Goal: Task Accomplishment & Management: Manage account settings

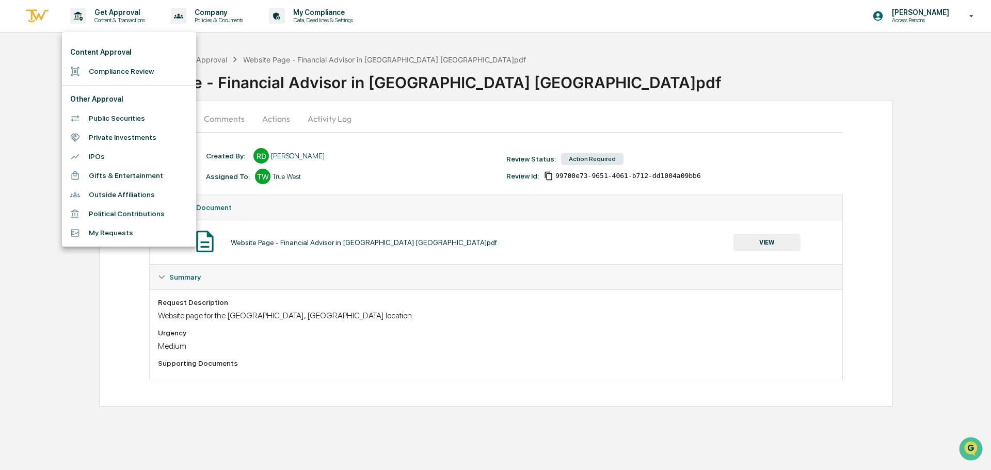
click at [117, 72] on li "Compliance Review" at bounding box center [129, 71] width 134 height 19
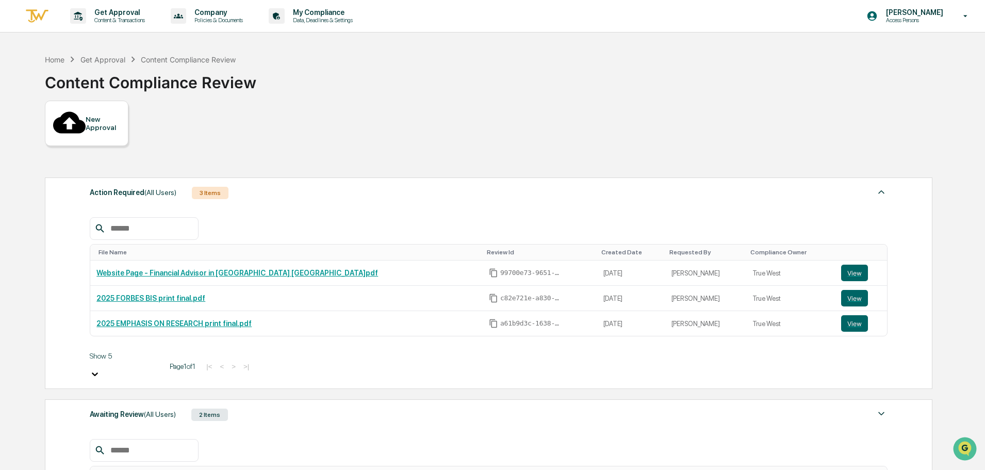
click at [284, 408] on div "Awaiting Review (All Users) 2 Items" at bounding box center [489, 415] width 798 height 14
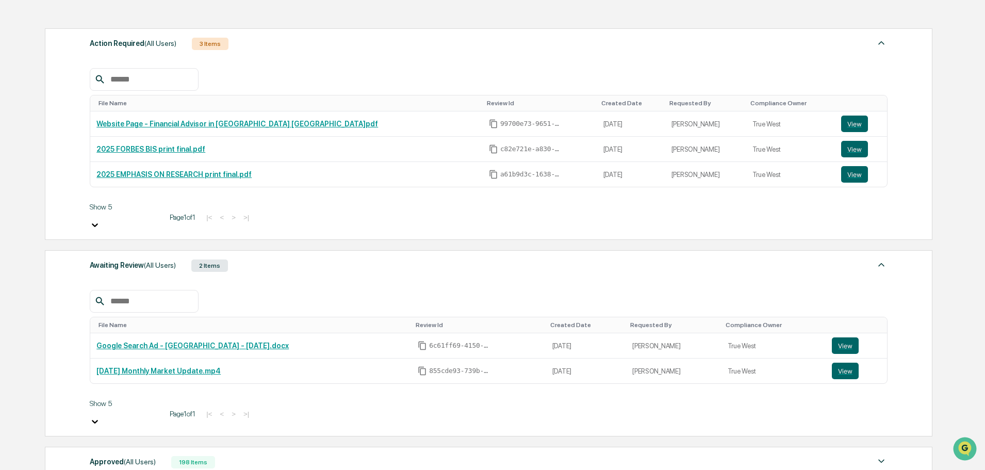
scroll to position [155, 0]
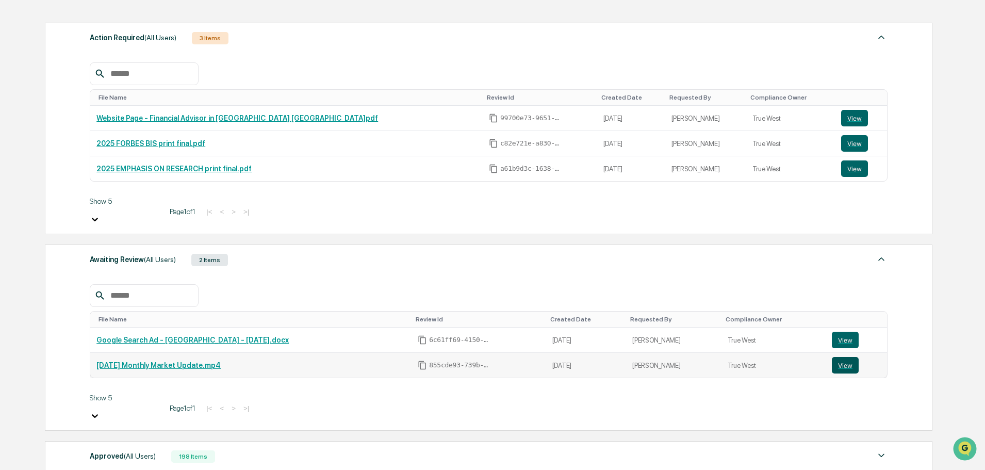
click at [841, 357] on button "View" at bounding box center [845, 365] width 27 height 17
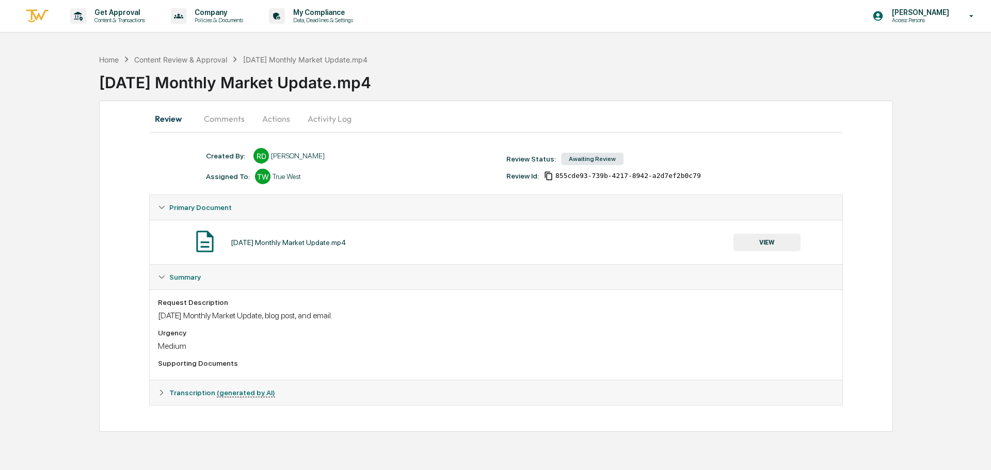
click at [332, 113] on button "Activity Log" at bounding box center [329, 118] width 60 height 25
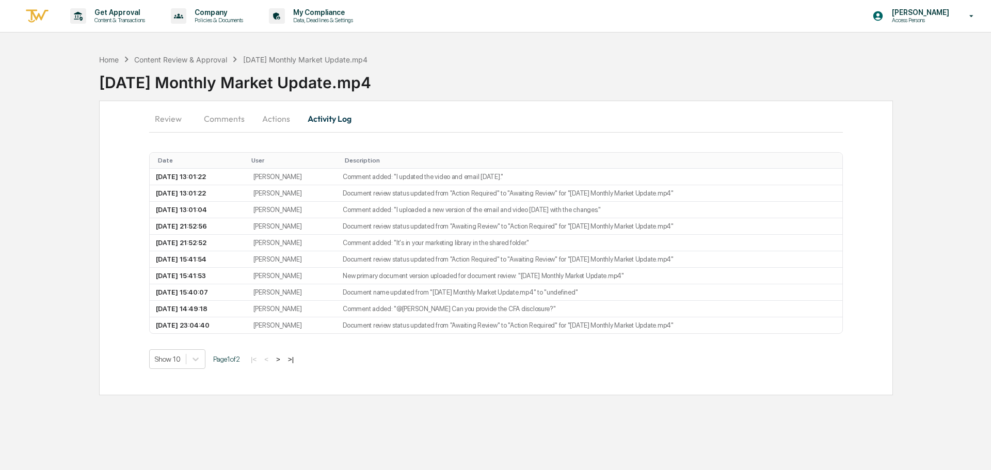
click at [280, 117] on button "Actions" at bounding box center [276, 118] width 46 height 25
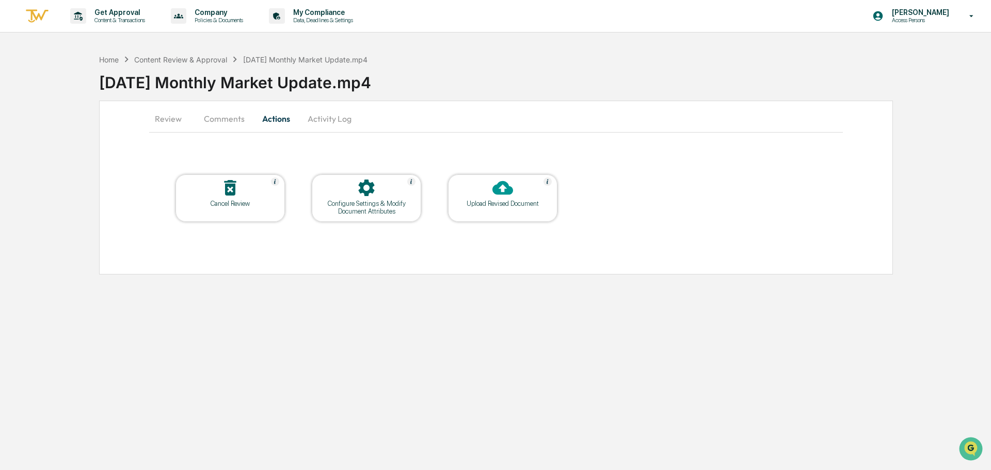
click at [362, 204] on div "Configure Settings & Modify Document Attributes" at bounding box center [366, 207] width 93 height 15
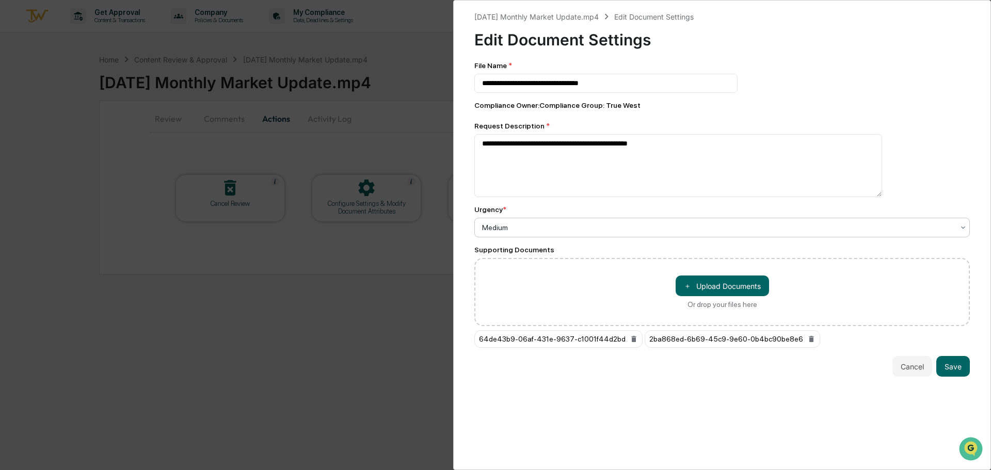
click at [659, 225] on div at bounding box center [718, 227] width 472 height 10
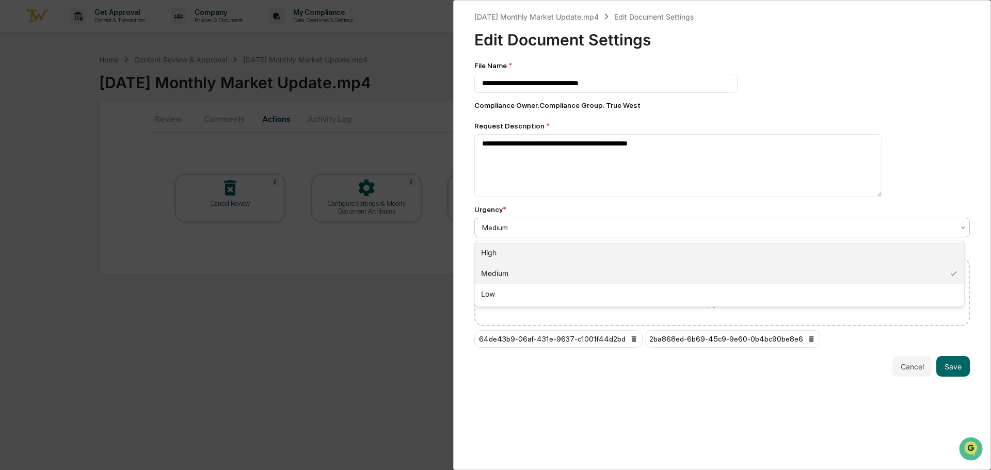
click at [571, 253] on div "High" at bounding box center [719, 252] width 489 height 21
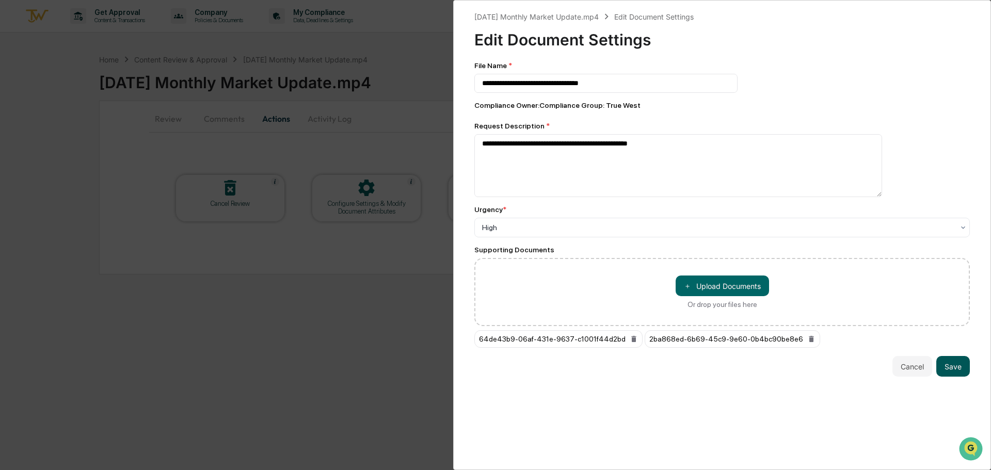
click at [948, 370] on button "Save" at bounding box center [953, 366] width 34 height 21
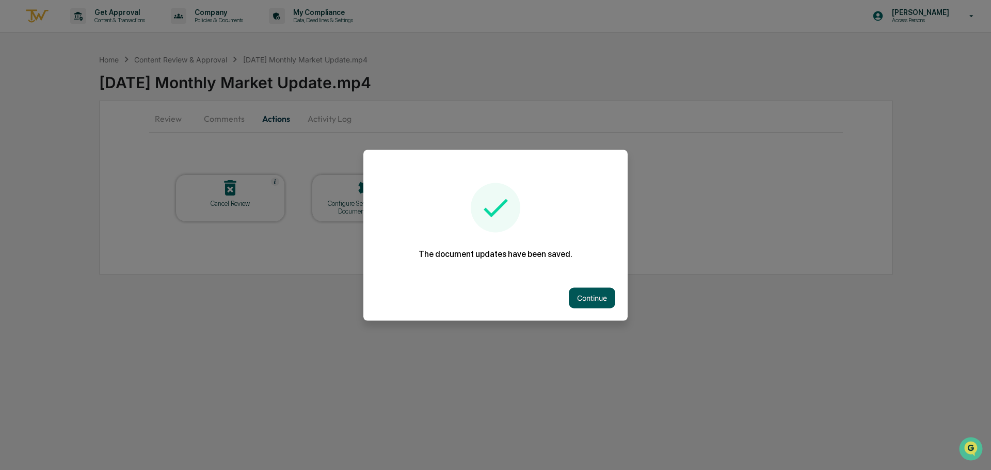
click at [587, 301] on button "Continue" at bounding box center [592, 297] width 46 height 21
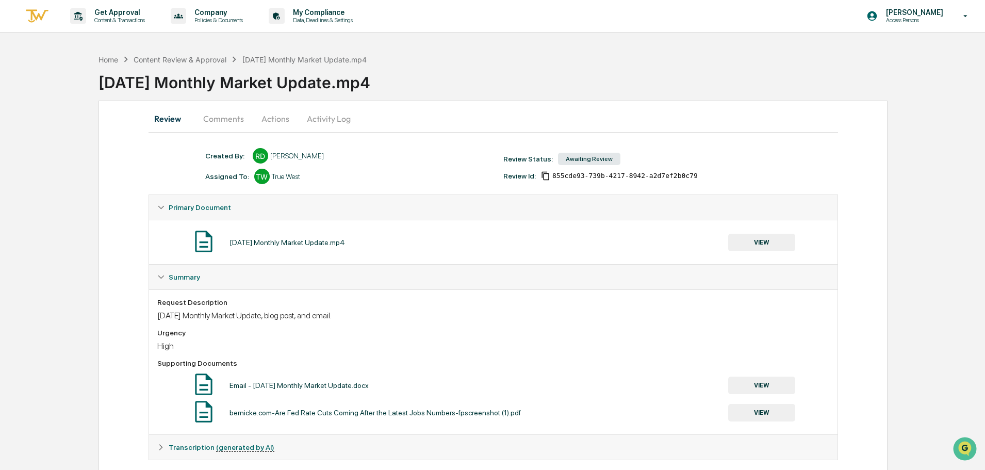
click at [326, 123] on button "Activity Log" at bounding box center [329, 118] width 60 height 25
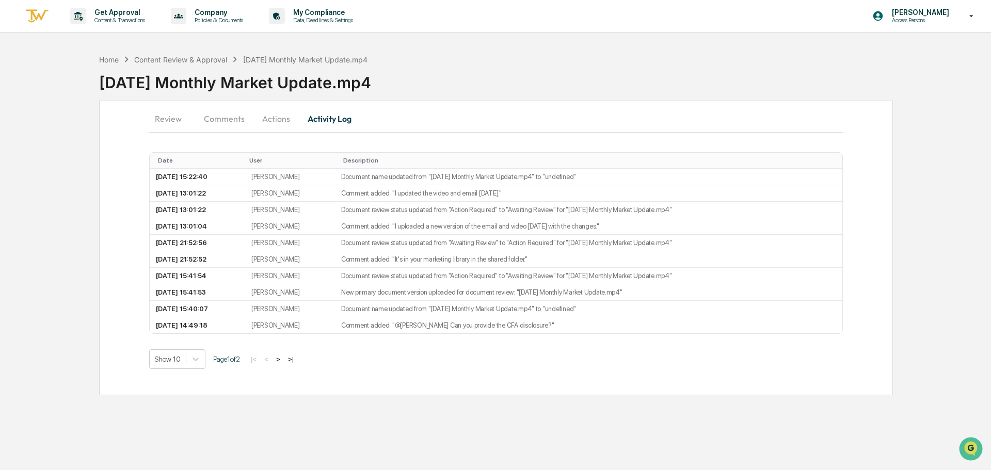
click at [274, 121] on button "Actions" at bounding box center [276, 118] width 46 height 25
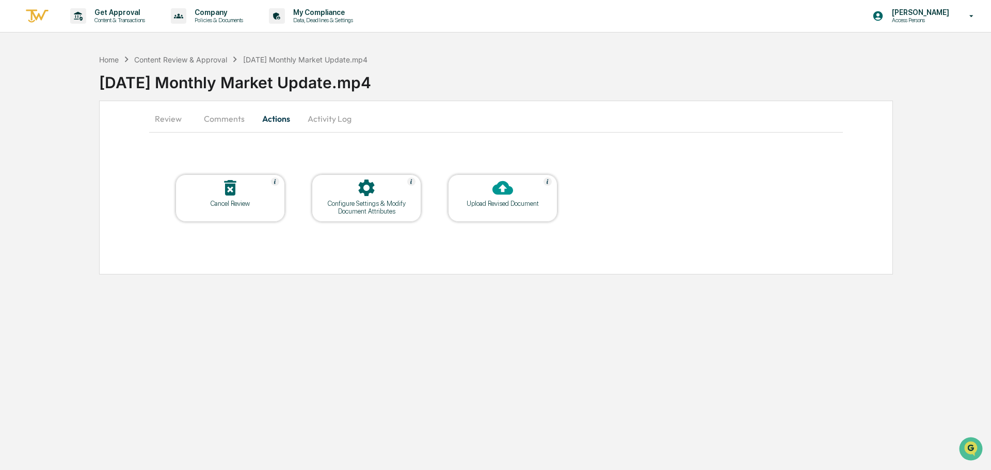
click at [166, 119] on button "Review" at bounding box center [172, 118] width 46 height 25
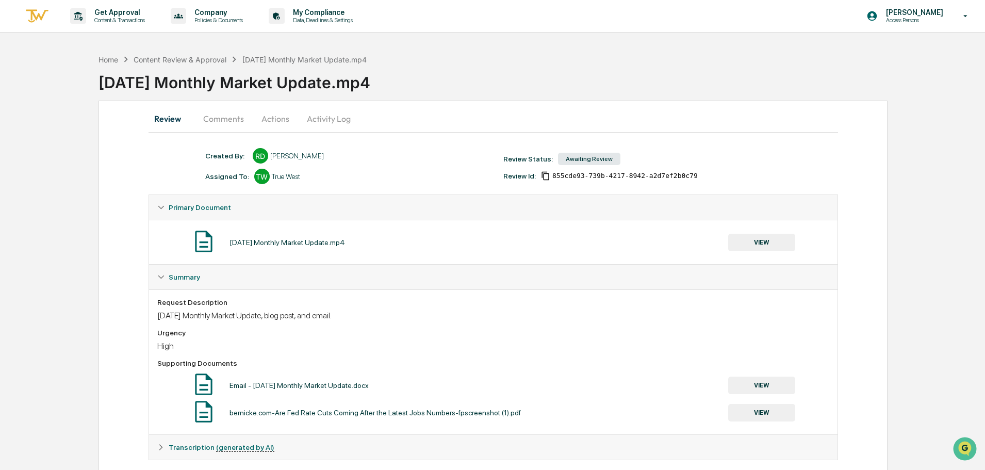
click at [228, 120] on button "Comments" at bounding box center [223, 118] width 57 height 25
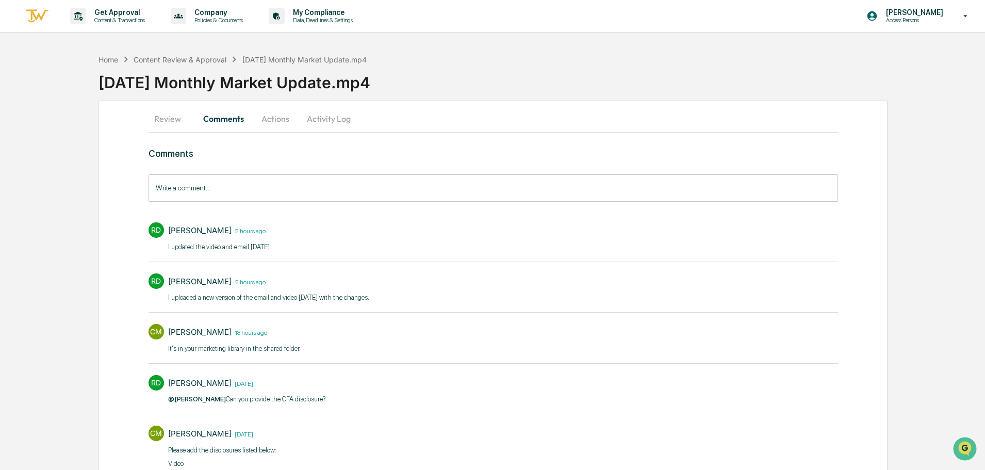
click at [930, 143] on div "Home Content Review & Approval [DATE] Monthly Market Update.mp[DATE] Monthly Ma…" at bounding box center [492, 321] width 985 height 544
click at [169, 121] on button "Review" at bounding box center [172, 118] width 46 height 25
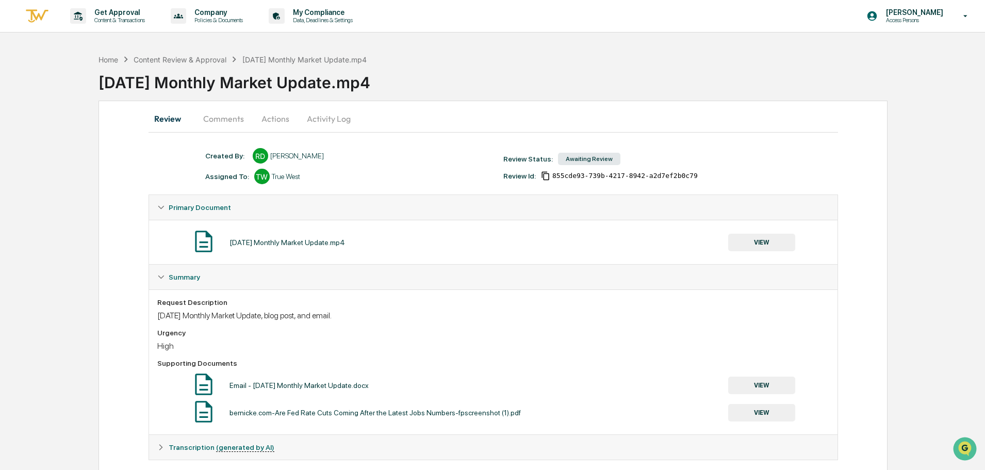
click at [137, 119] on div "Review Comments Actions Activity Log Created By: ‎ ‎ RD [PERSON_NAME] Assigned …" at bounding box center [493, 294] width 789 height 386
click at [117, 123] on div "Review Comments Actions Activity Log Created By: ‎ ‎ RD [PERSON_NAME] Assigned …" at bounding box center [493, 294] width 789 height 386
click at [893, 96] on div "Home Content Review & Approval [DATE] Monthly Market Update.mp[DATE] Monthly Ma…" at bounding box center [542, 75] width 887 height 52
click at [117, 21] on p "Content & Transactions" at bounding box center [118, 20] width 64 height 7
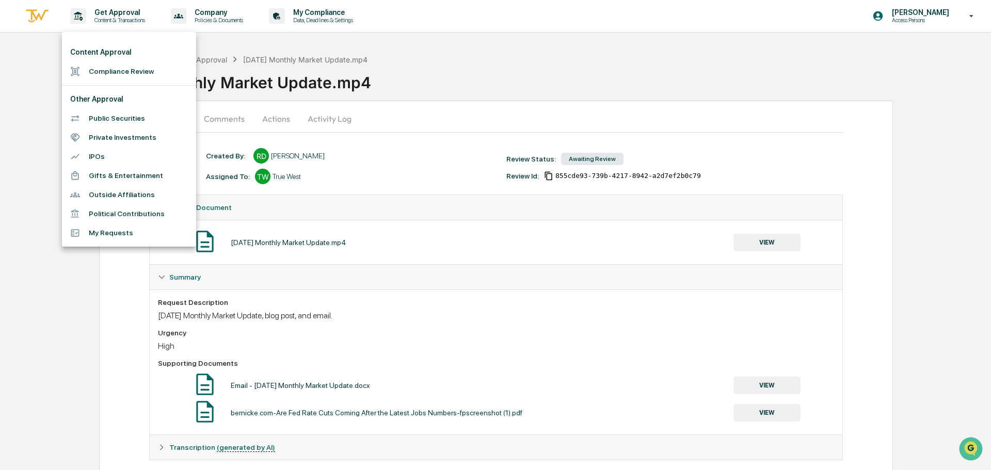
click at [109, 77] on li "Compliance Review" at bounding box center [129, 71] width 134 height 19
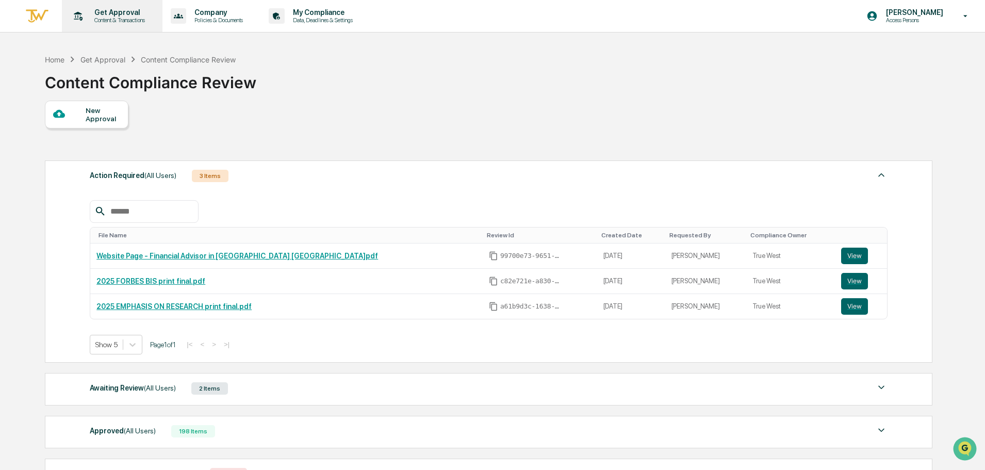
click at [117, 11] on p "Get Approval" at bounding box center [118, 12] width 64 height 8
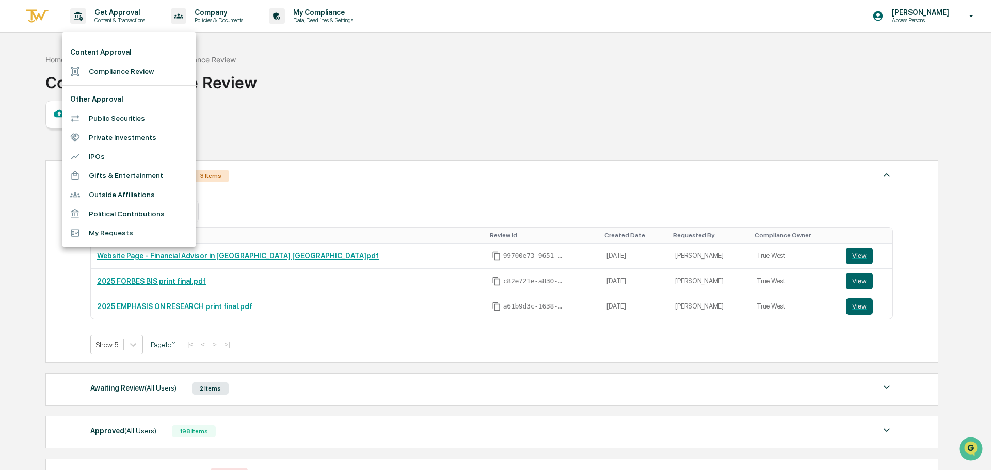
click at [496, 147] on div at bounding box center [495, 235] width 991 height 470
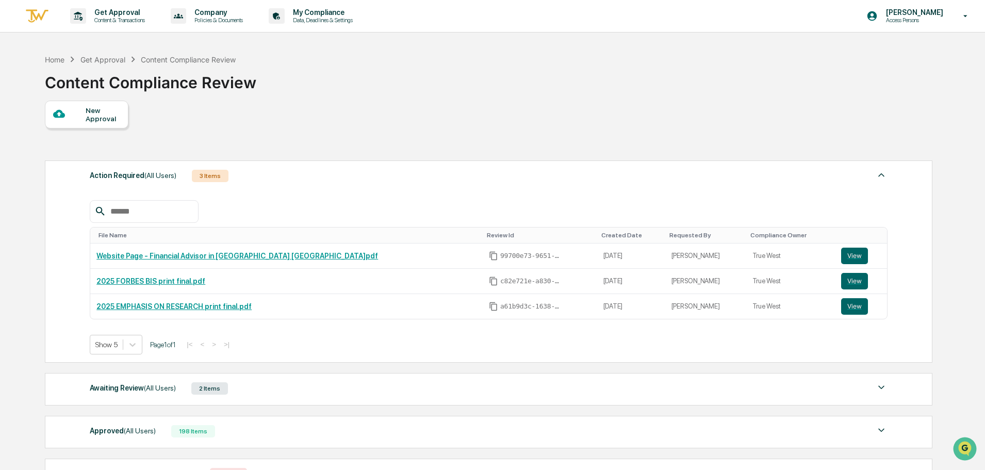
click at [311, 391] on div "Awaiting Review (All Users) 2 Items" at bounding box center [489, 388] width 798 height 14
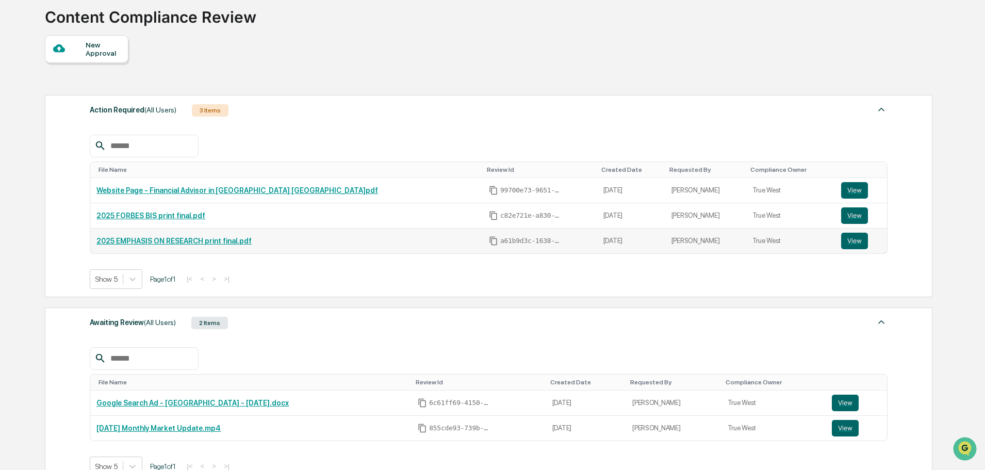
scroll to position [206, 0]
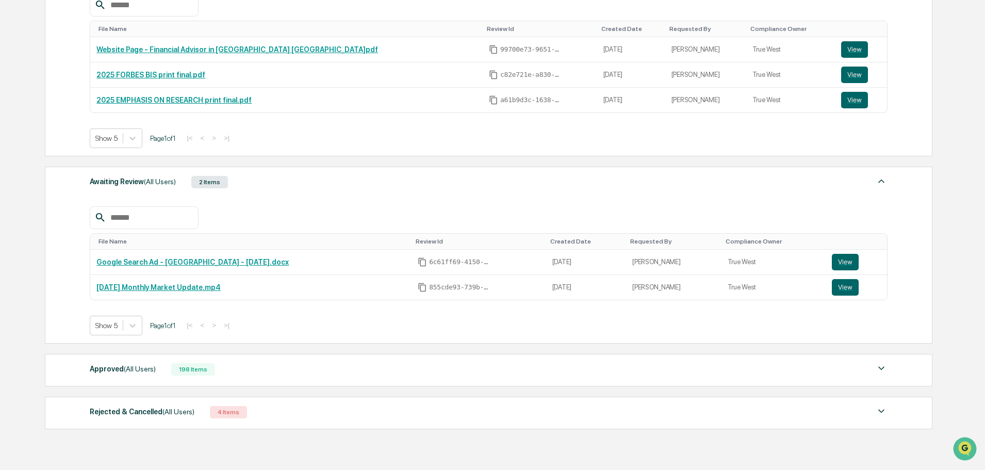
click at [14, 183] on div "Get Approval Content & Transactions Company Policies & Documents My Compliance …" at bounding box center [492, 158] width 985 height 729
click at [24, 164] on div "Get Approval Content & Transactions Company Policies & Documents My Compliance …" at bounding box center [492, 158] width 985 height 729
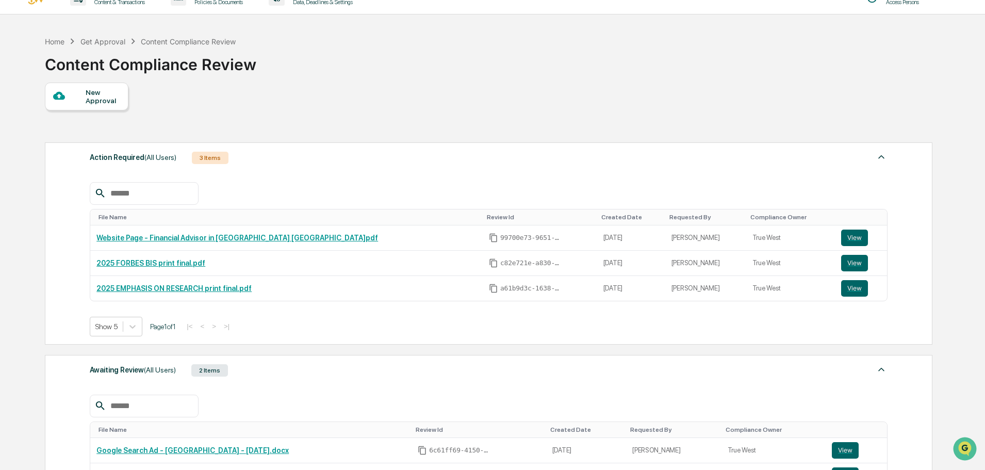
scroll to position [0, 0]
